Goal: Check status: Check status

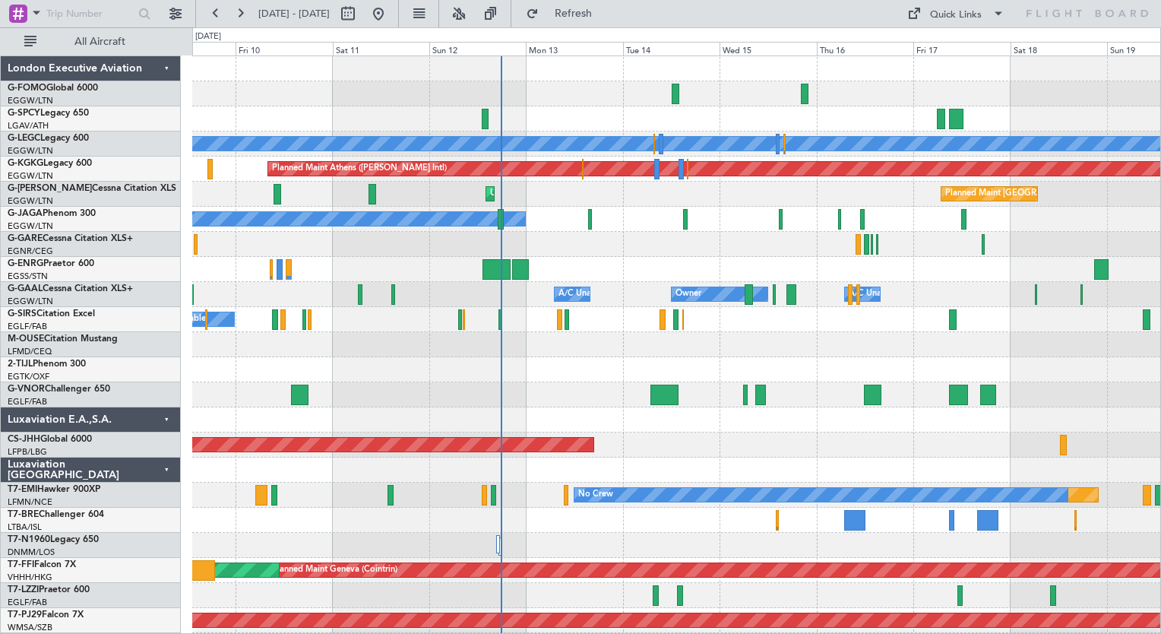
click at [545, 633] on html "[DATE] - [DATE] Refresh Quick Links All Aircraft Planned Maint [GEOGRAPHIC_DATA…" at bounding box center [580, 317] width 1161 height 634
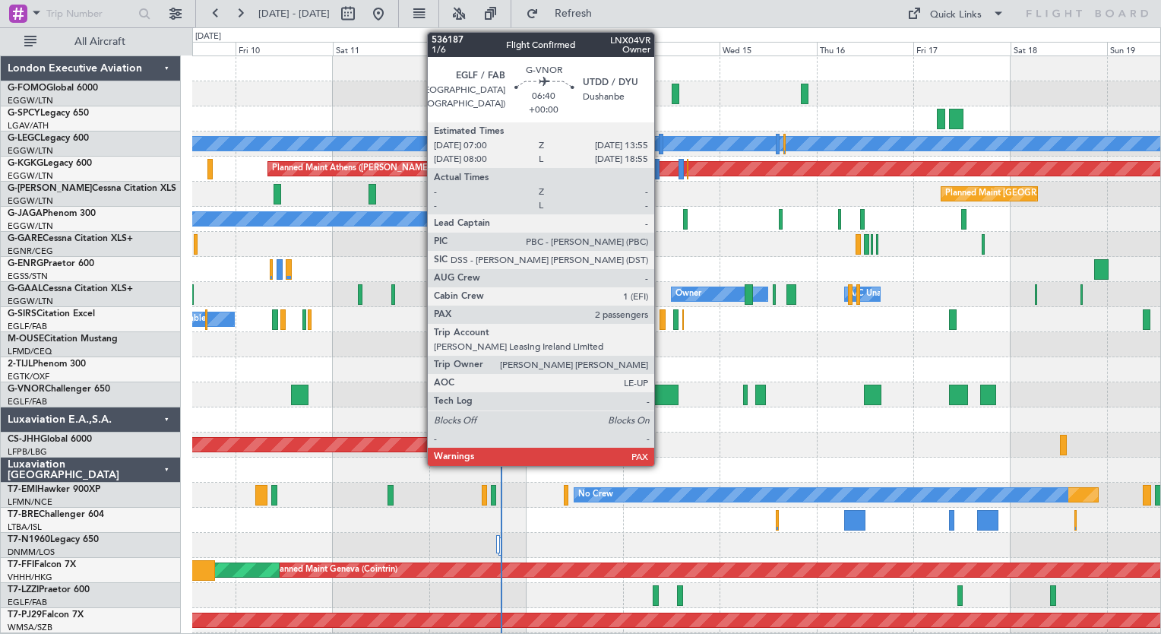
click at [661, 403] on div at bounding box center [664, 394] width 28 height 21
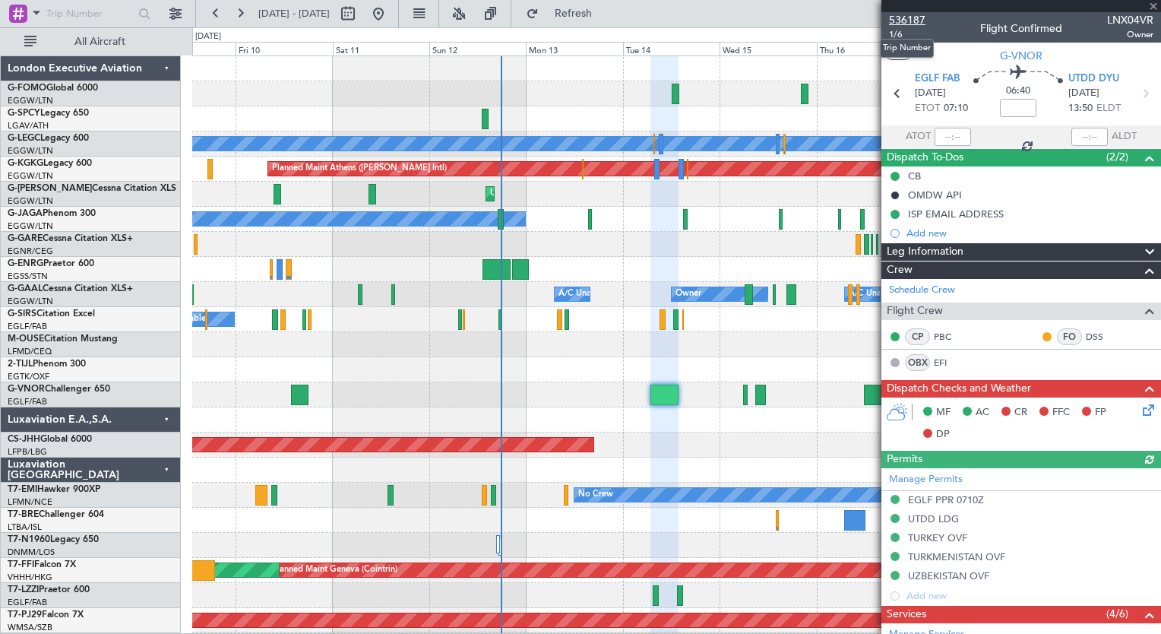
click at [914, 16] on span "536187" at bounding box center [907, 20] width 36 height 16
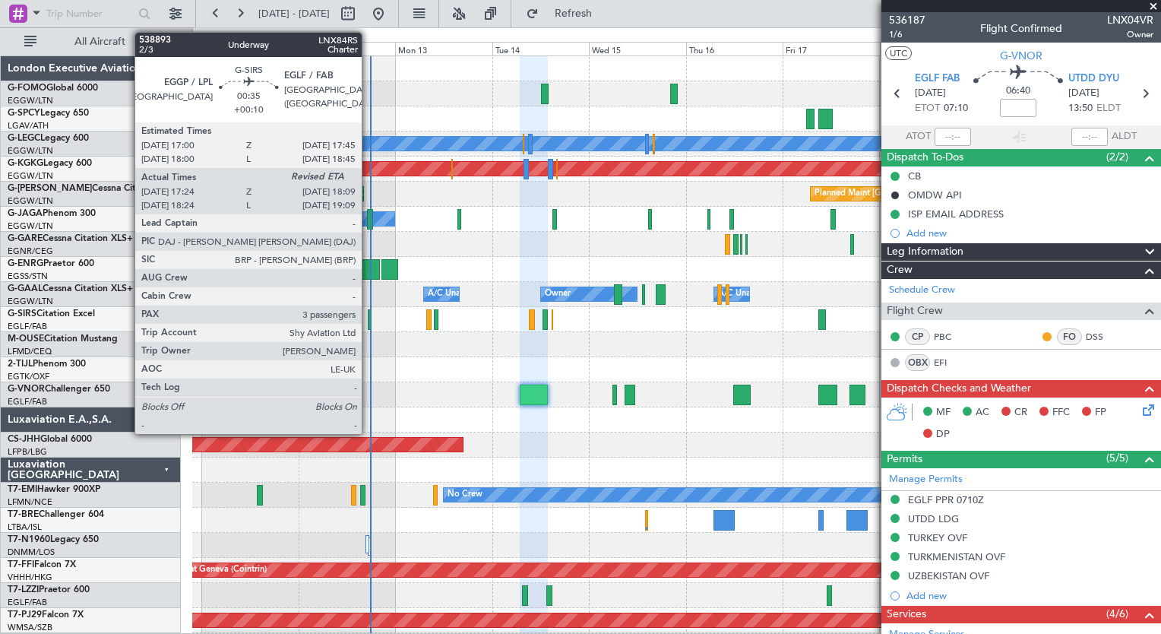
click at [369, 321] on div at bounding box center [369, 319] width 3 height 21
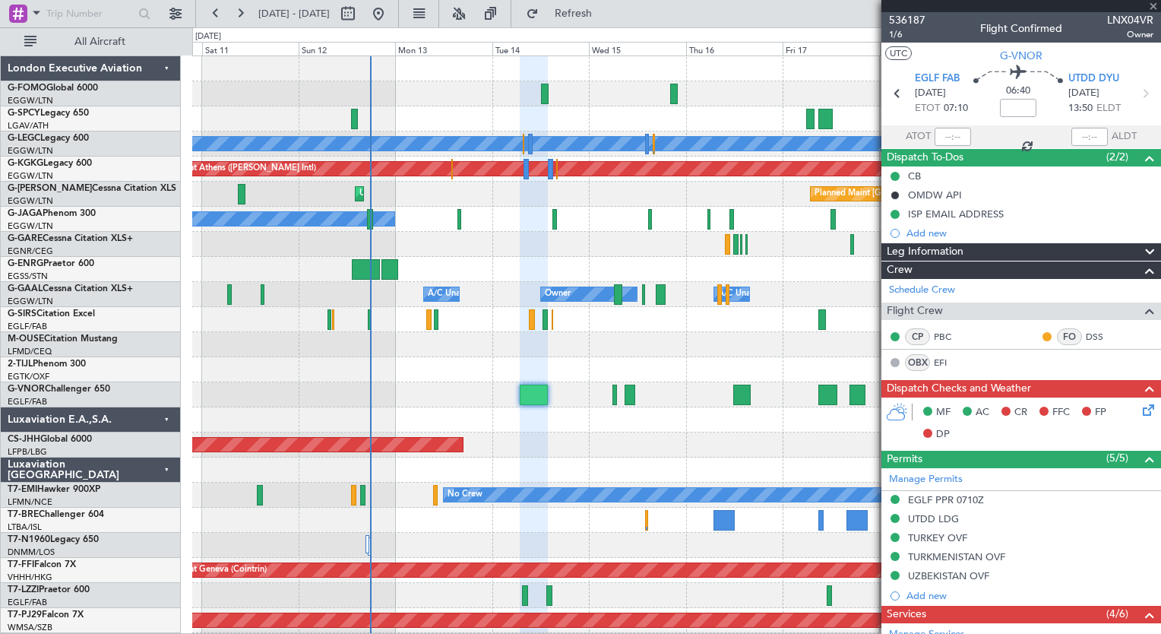
type input "+00:10"
type input "17:24"
type input "3"
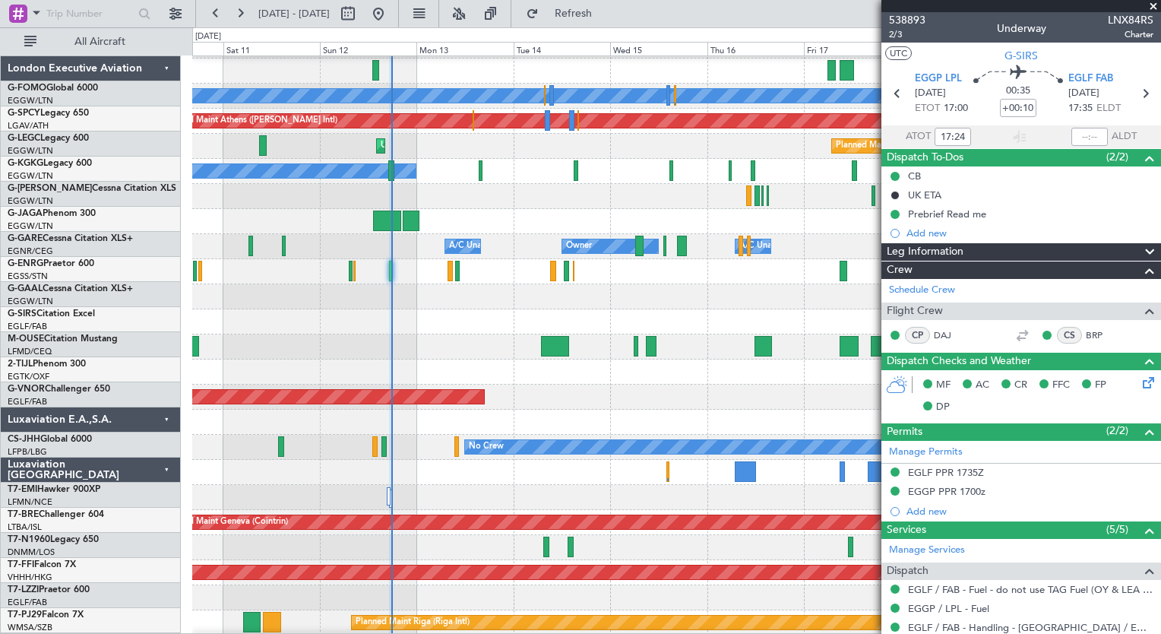
scroll to position [49, 0]
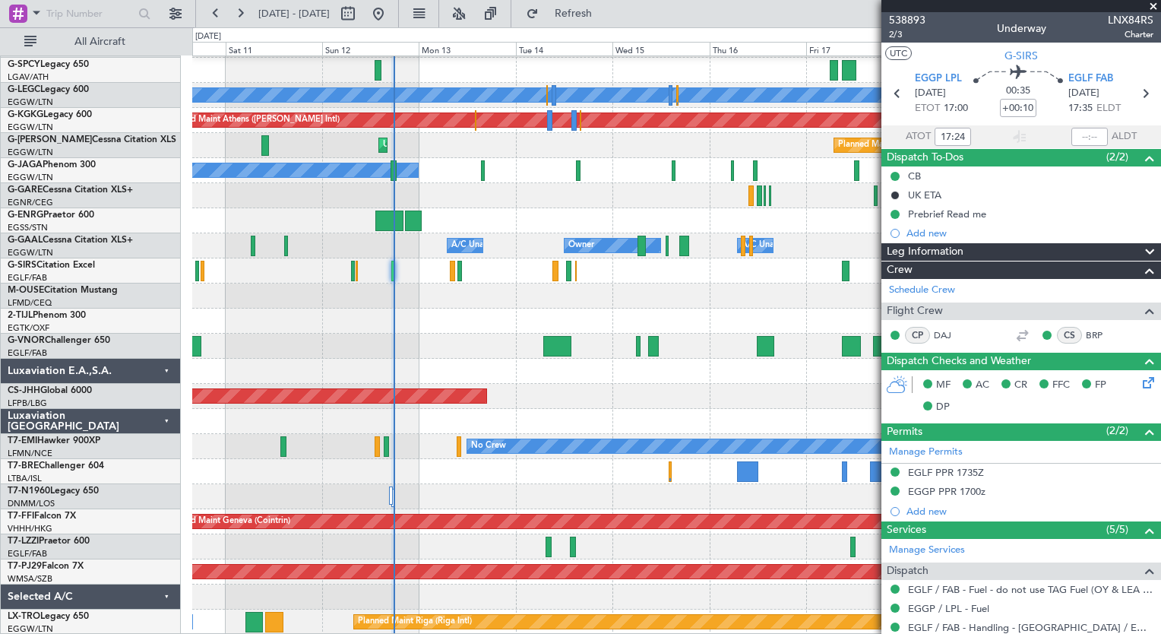
click at [408, 435] on div "Planned Maint No Crew" at bounding box center [676, 446] width 968 height 25
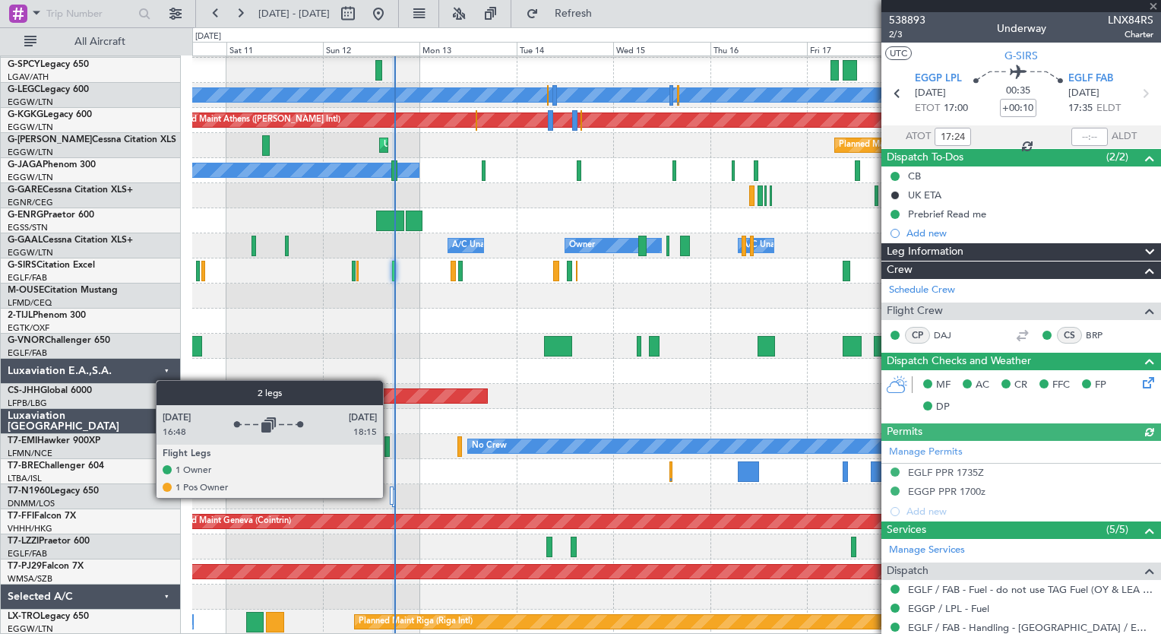
click at [390, 497] on div at bounding box center [392, 495] width 4 height 18
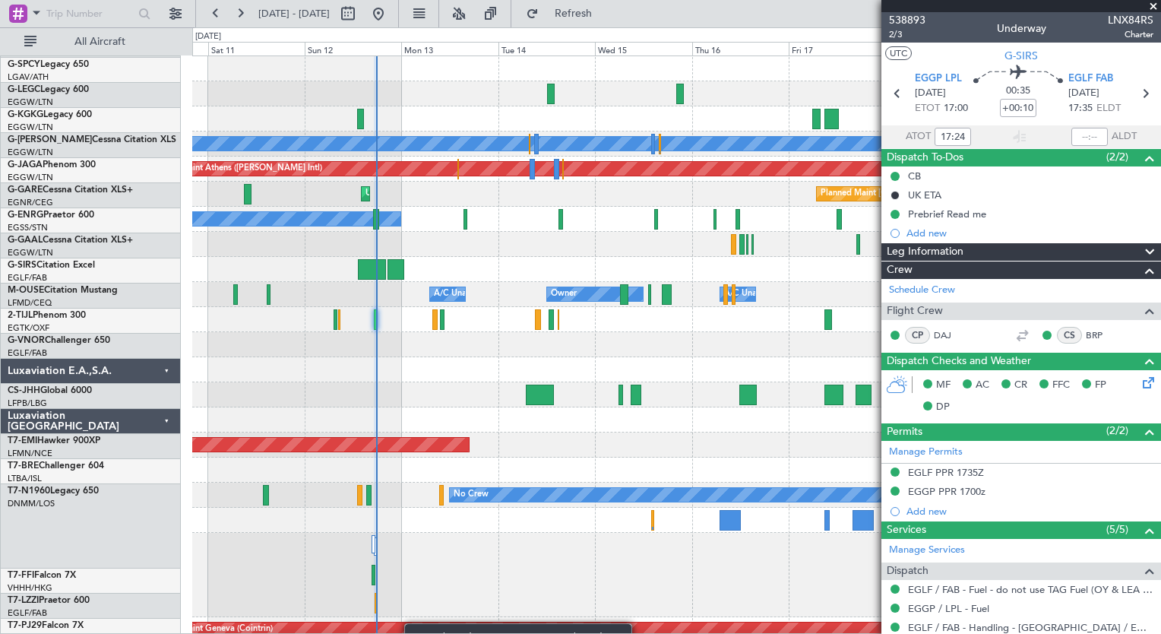
scroll to position [0, 0]
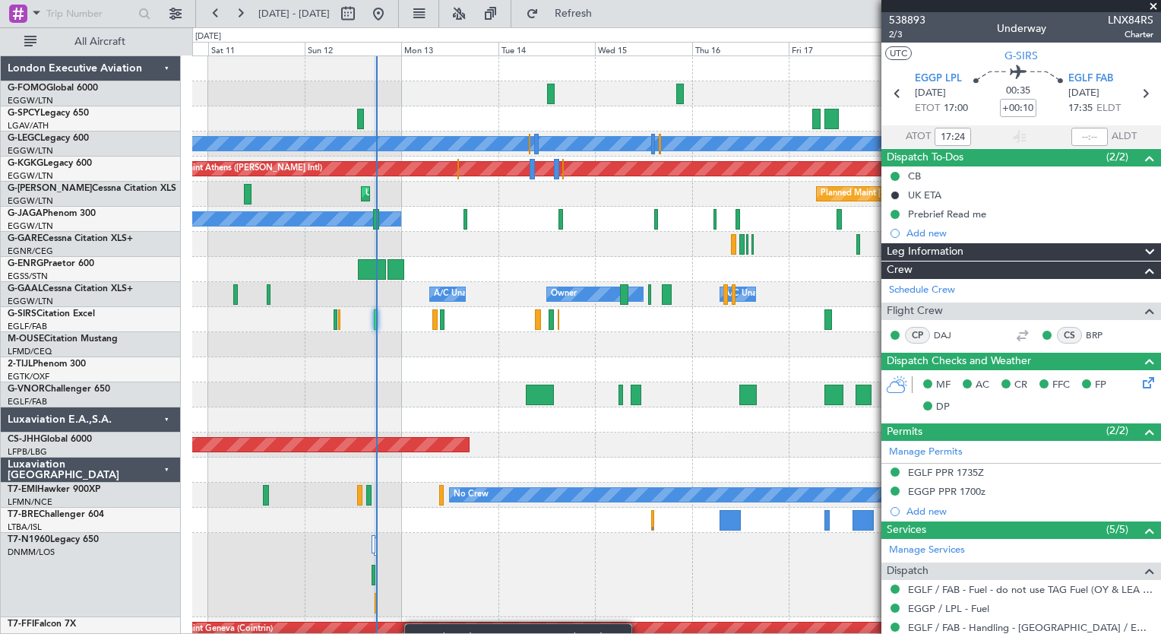
click at [412, 631] on div "Planned Maint [GEOGRAPHIC_DATA] ([GEOGRAPHIC_DATA]) A/C Unavailable [GEOGRAPHIC…" at bounding box center [676, 399] width 968 height 686
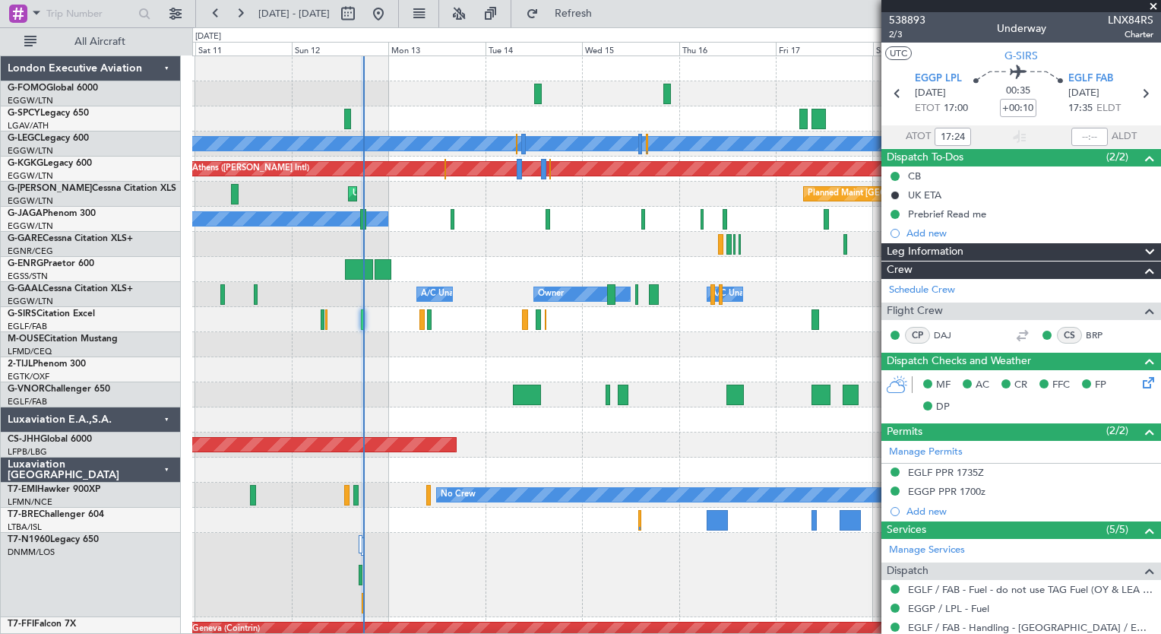
scroll to position [2, 0]
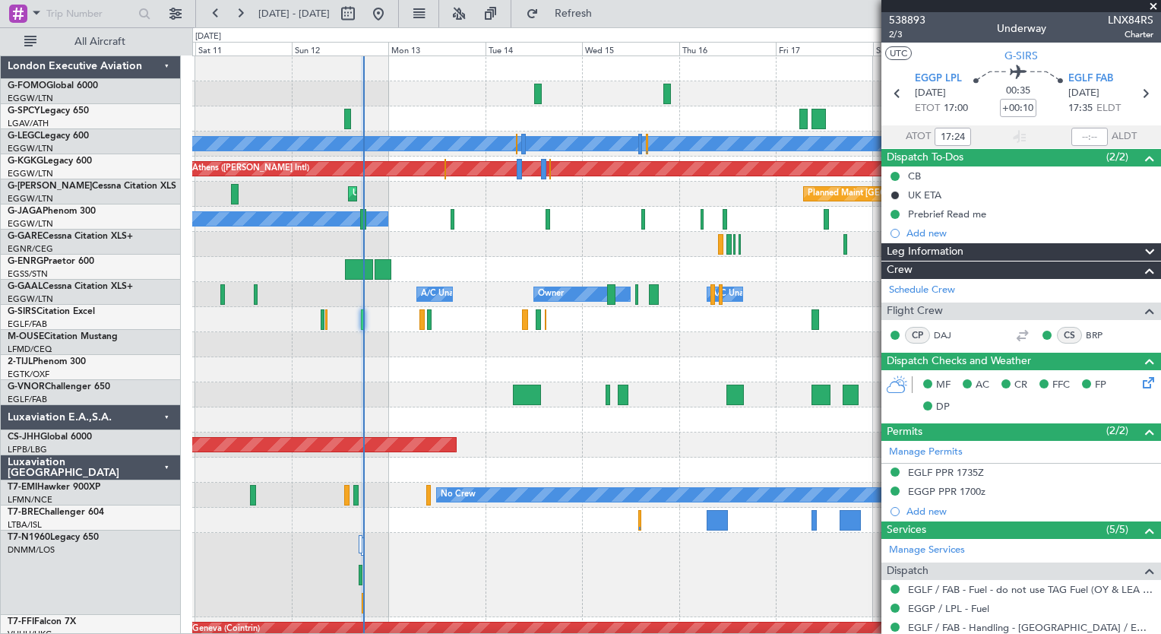
click at [420, 533] on div at bounding box center [676, 575] width 968 height 84
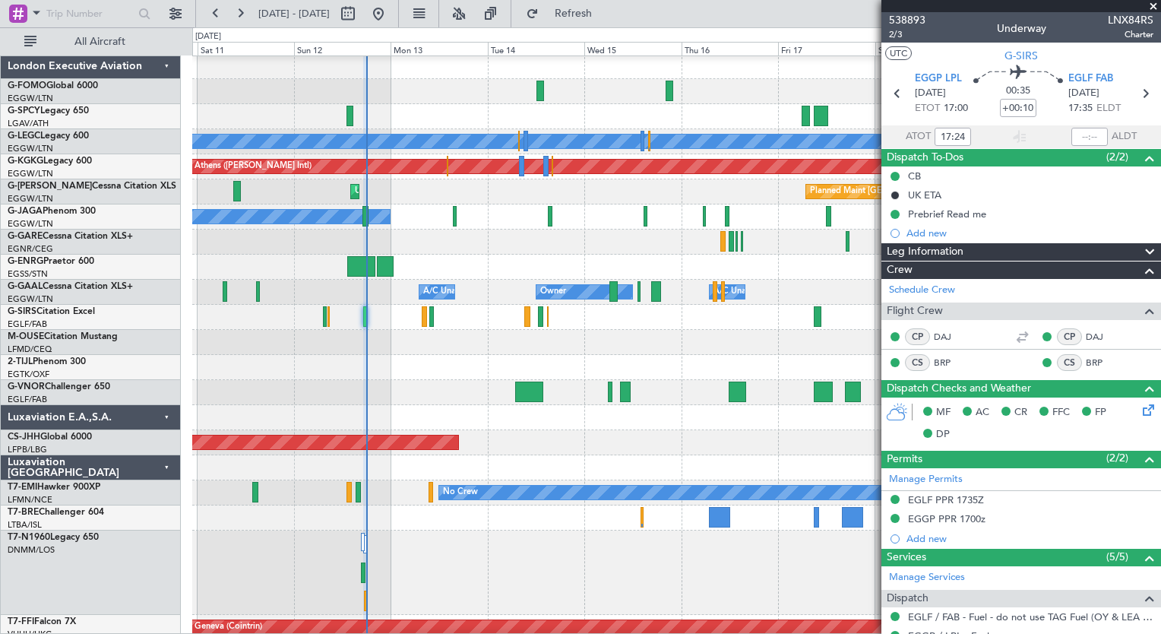
type input "17:59"
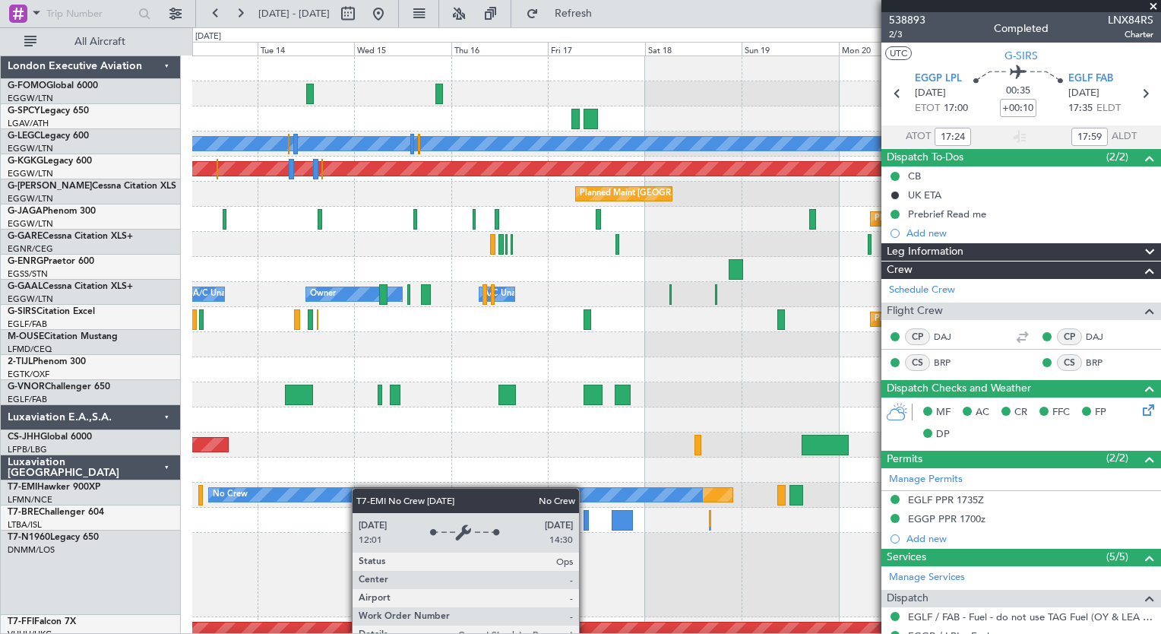
scroll to position [0, 0]
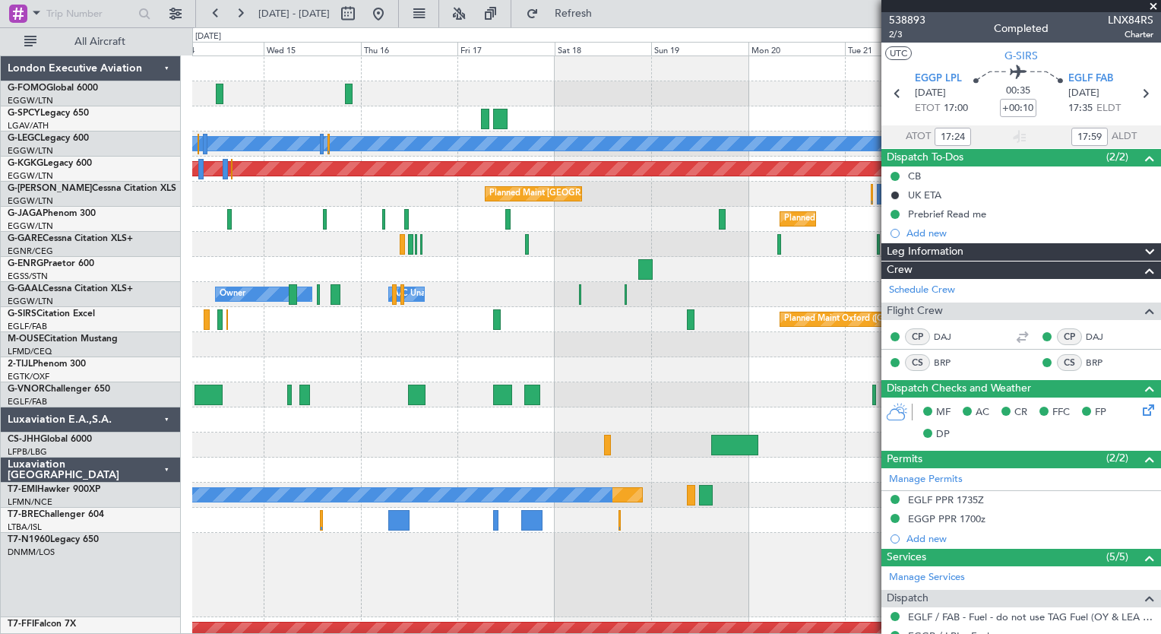
click at [234, 577] on div "Planned Maint [GEOGRAPHIC_DATA] ([GEOGRAPHIC_DATA]) A/C Unavailable [GEOGRAPHIC…" at bounding box center [676, 399] width 968 height 686
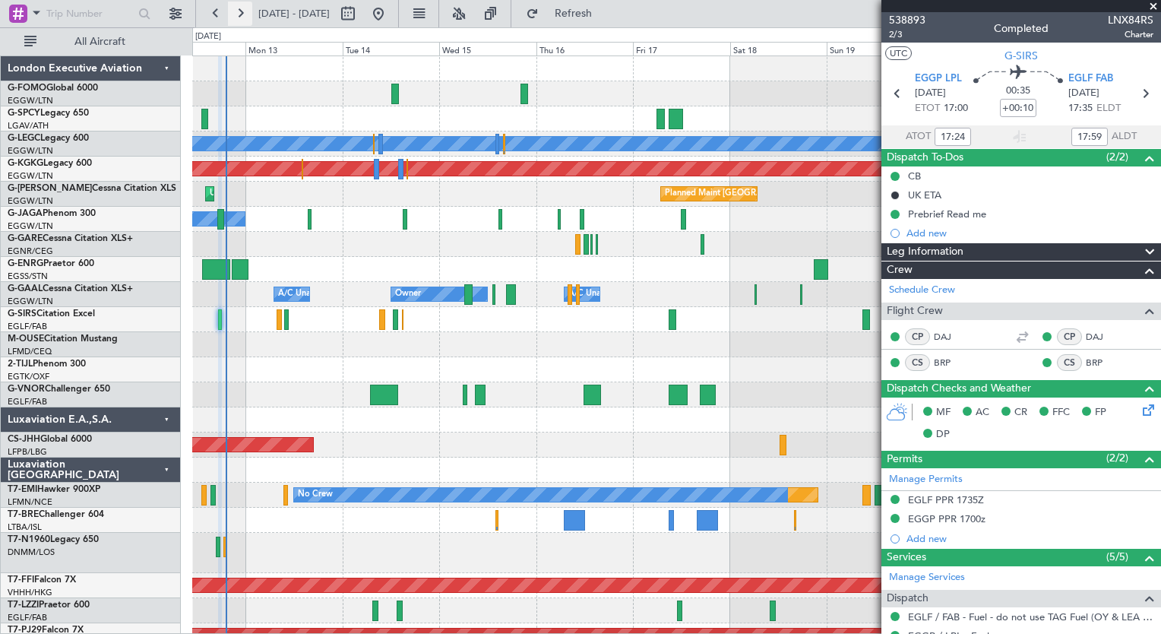
click at [231, 18] on button at bounding box center [240, 14] width 24 height 24
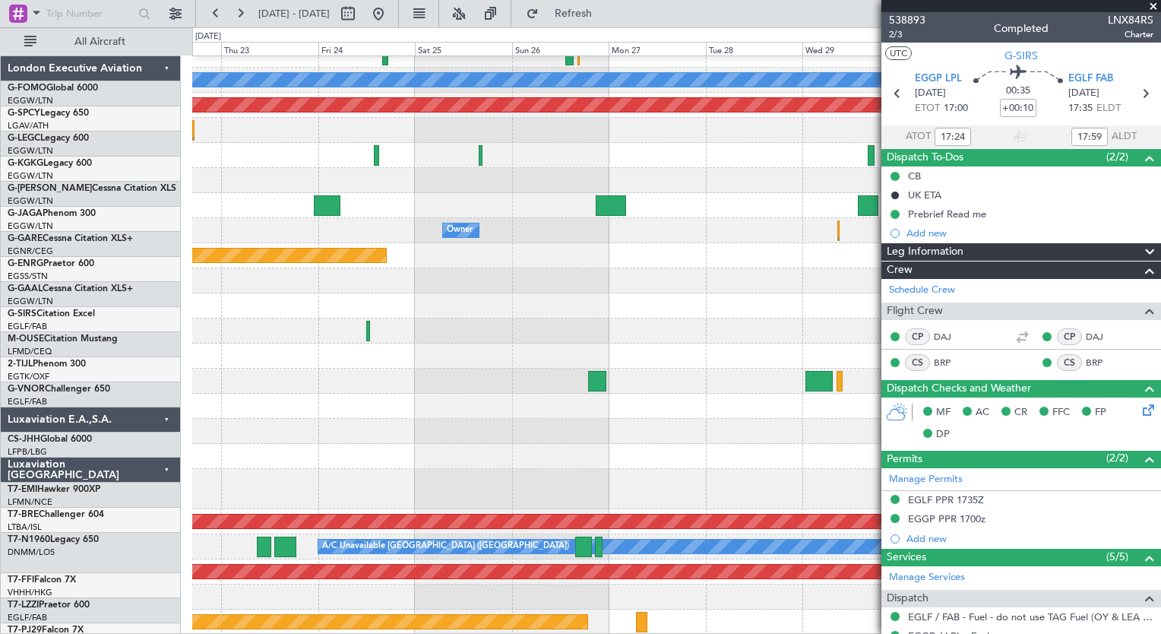
scroll to position [64, 0]
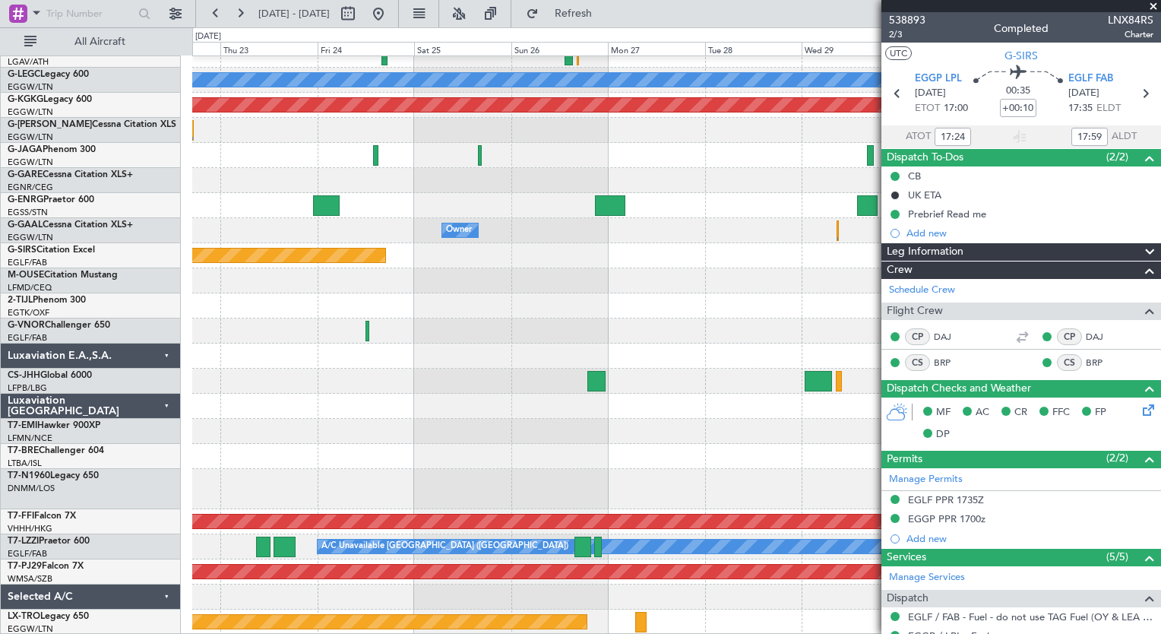
click at [277, 442] on div "Planned Maint [GEOGRAPHIC_DATA] ([GEOGRAPHIC_DATA]) A/C Unavailable [GEOGRAPHIC…" at bounding box center [676, 313] width 968 height 642
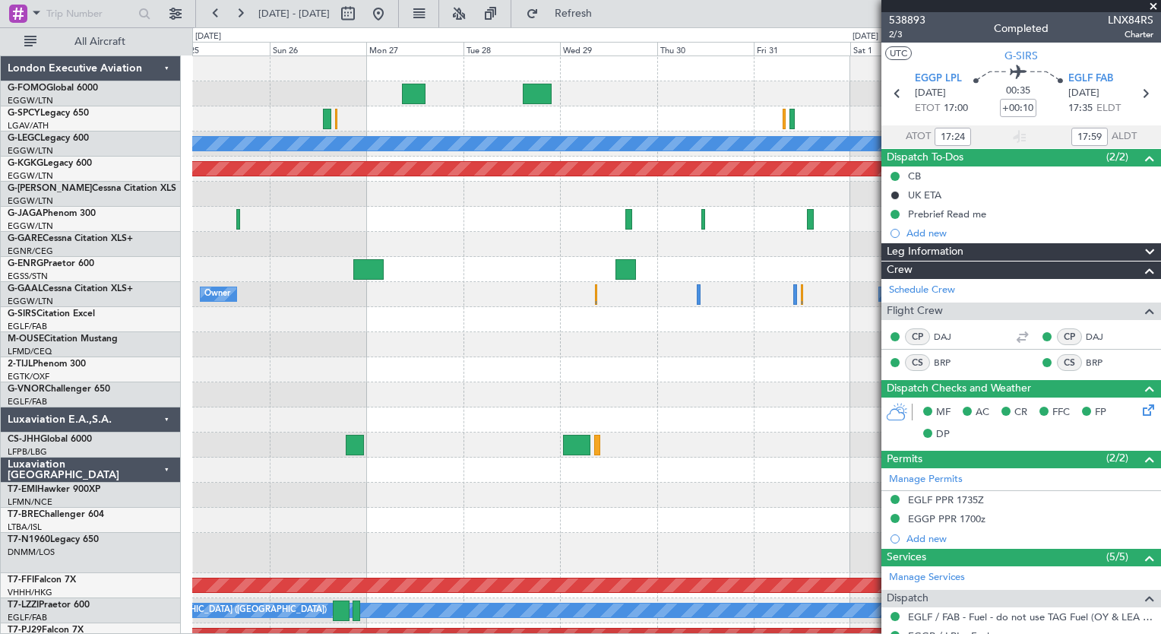
click at [389, 530] on div "Planned Maint [GEOGRAPHIC_DATA] ([GEOGRAPHIC_DATA]) A/C Unavailable [GEOGRAPHIC…" at bounding box center [676, 377] width 968 height 642
click at [215, 14] on button at bounding box center [216, 14] width 24 height 24
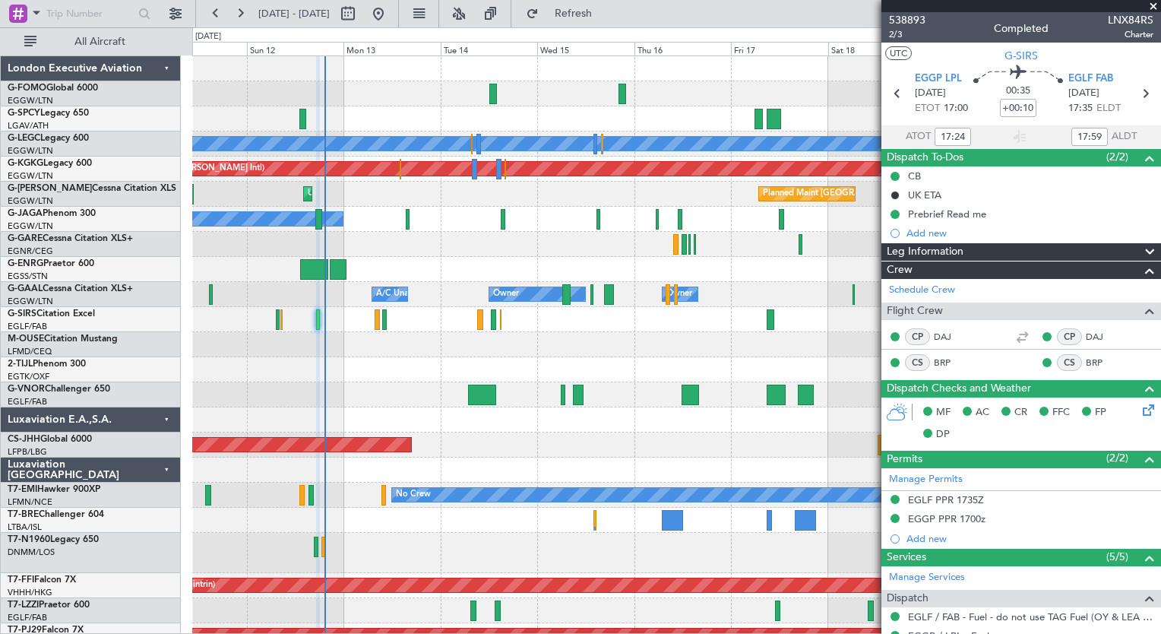
click at [666, 546] on div "Planned Maint [GEOGRAPHIC_DATA] ([GEOGRAPHIC_DATA]) A/C Unavailable [GEOGRAPHIC…" at bounding box center [676, 377] width 968 height 642
